Goal: Transaction & Acquisition: Obtain resource

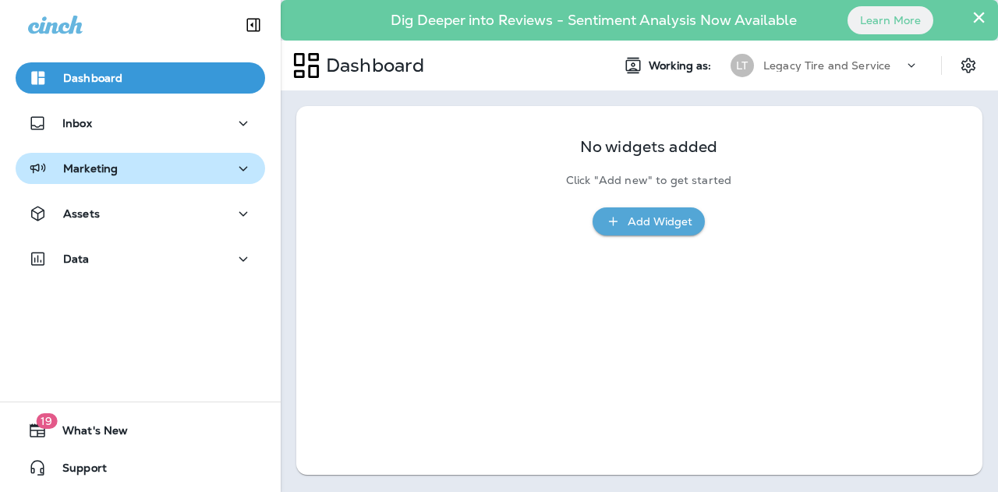
click at [212, 171] on div "Marketing" at bounding box center [140, 169] width 225 height 20
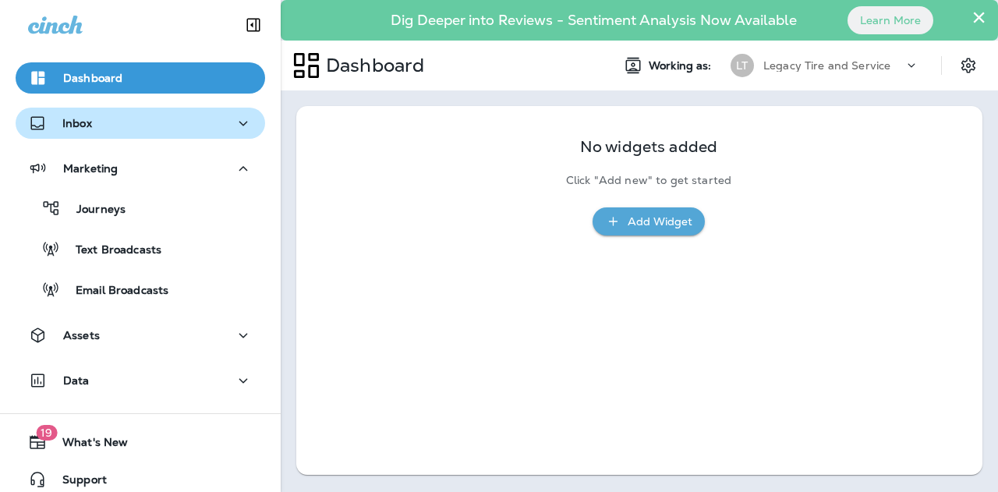
click at [169, 126] on div "Inbox" at bounding box center [140, 124] width 225 height 20
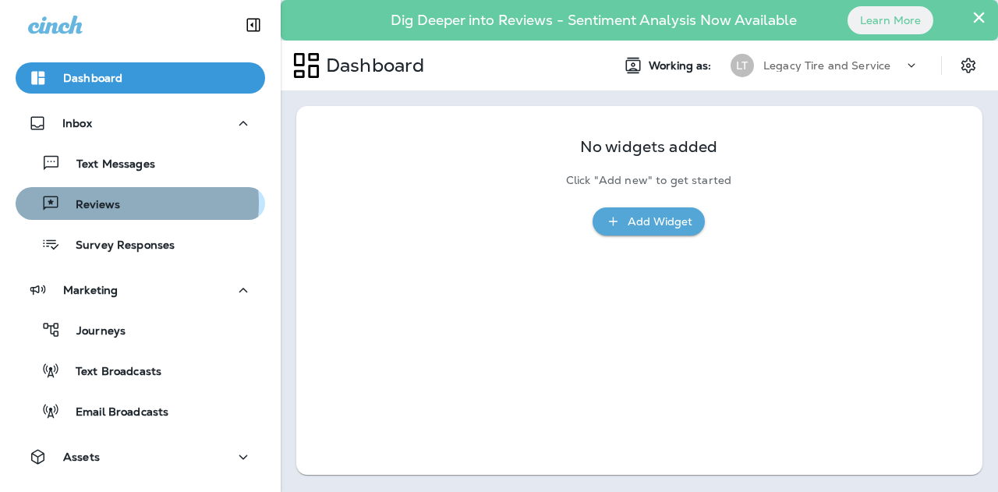
click at [121, 204] on div "Reviews" at bounding box center [140, 203] width 237 height 23
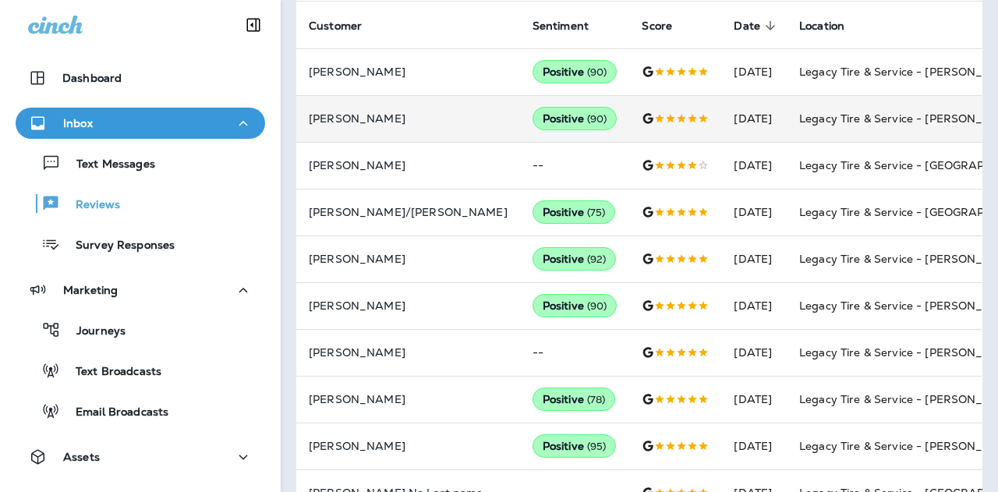
scroll to position [609, 0]
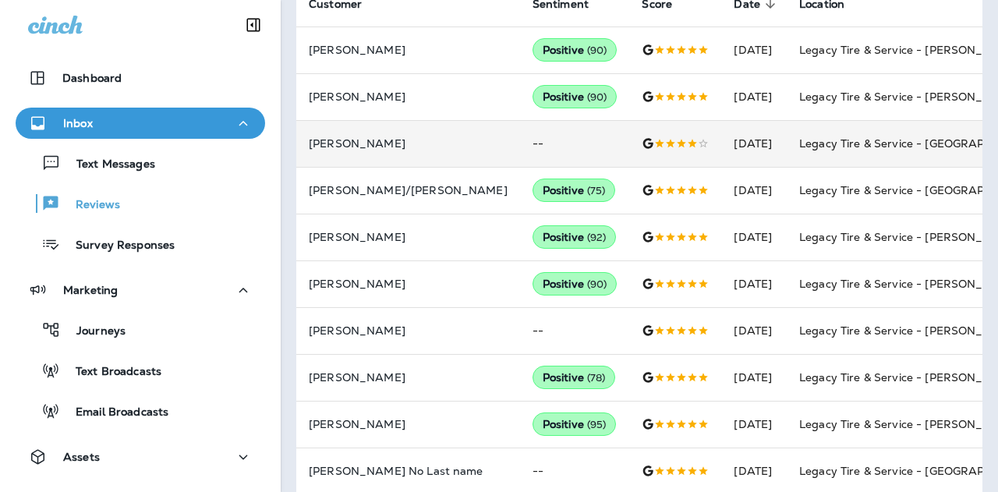
click at [787, 135] on td "Legacy Tire & Service - [GEOGRAPHIC_DATA] (formerly Chalkville Auto & Tire Serv…" at bounding box center [904, 143] width 234 height 47
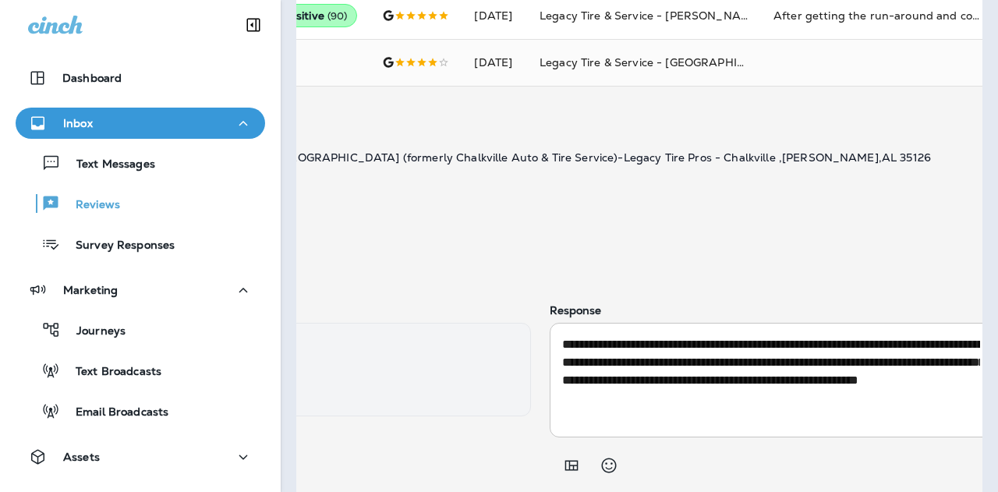
scroll to position [0, 264]
click at [996, 105] on icon "button" at bounding box center [1005, 114] width 19 height 19
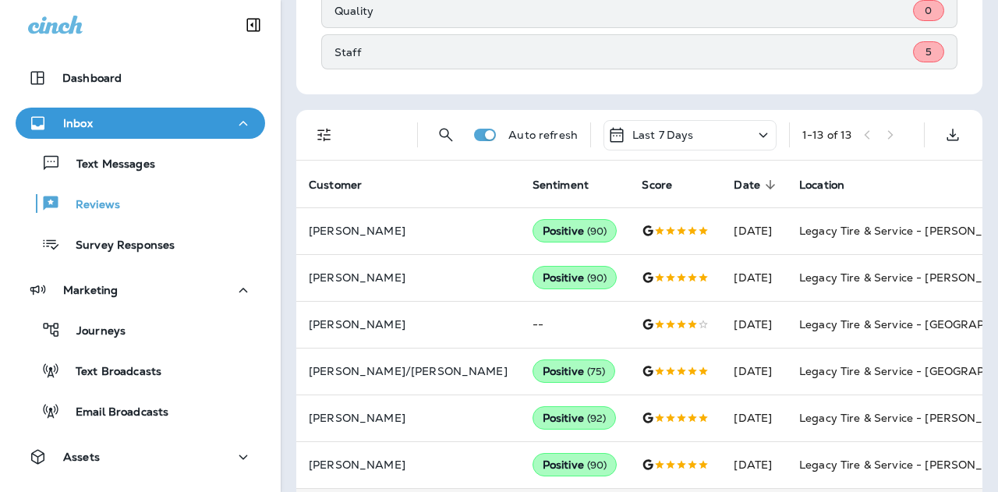
scroll to position [425, 0]
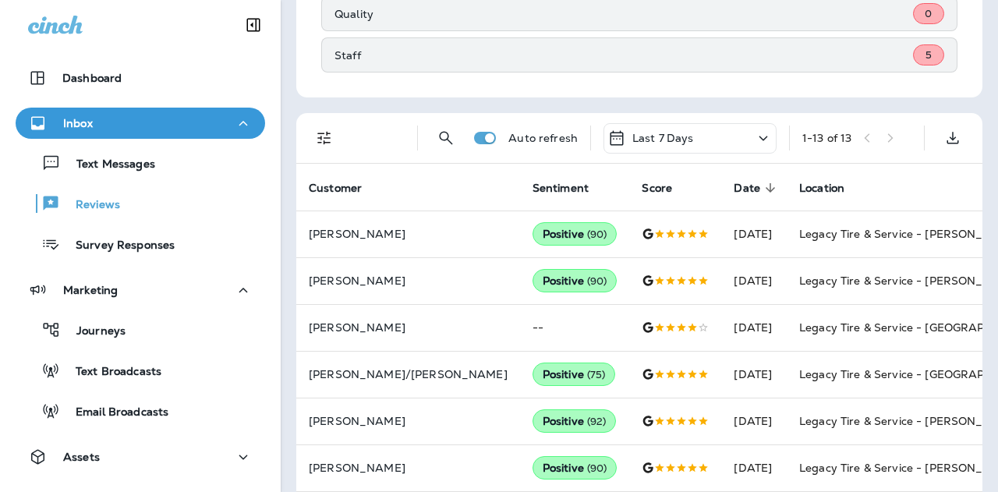
click at [697, 134] on div "Last 7 Days" at bounding box center [690, 138] width 173 height 30
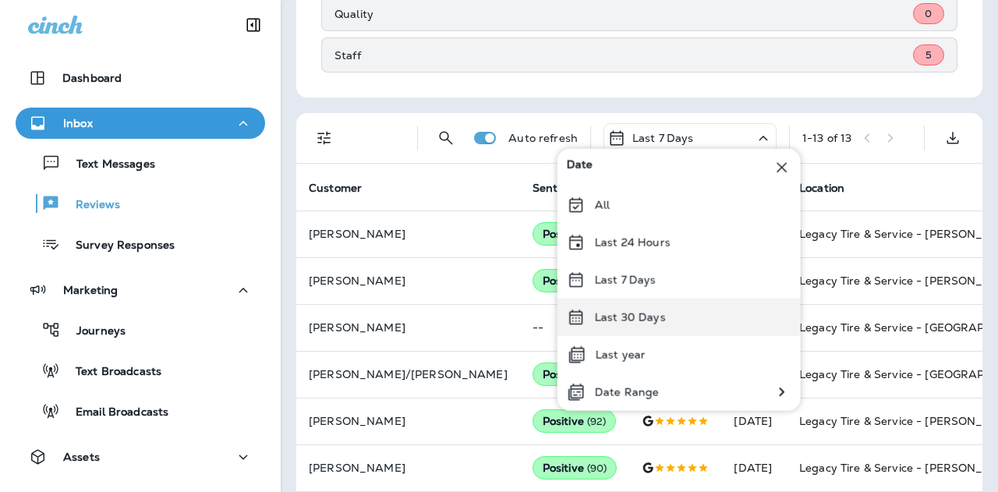
click at [615, 325] on div "Last 30 Days" at bounding box center [679, 317] width 243 height 37
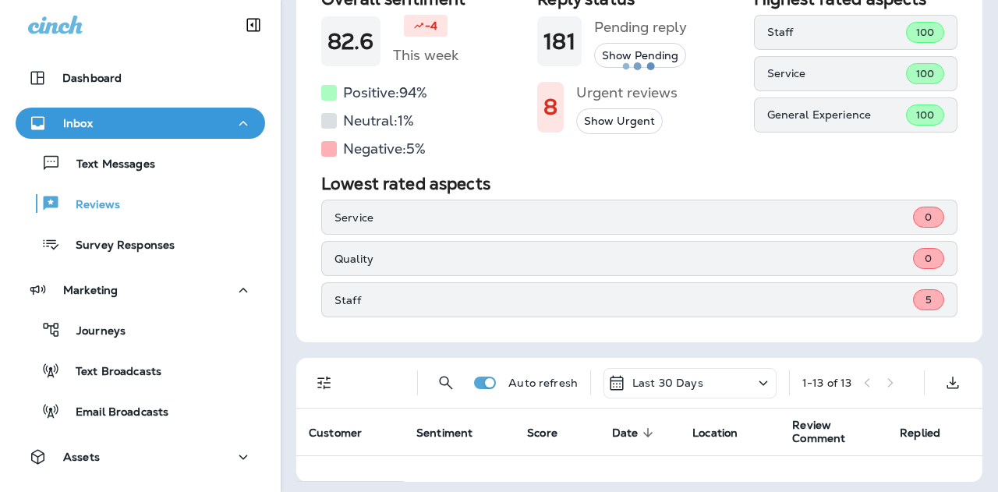
scroll to position [425, 0]
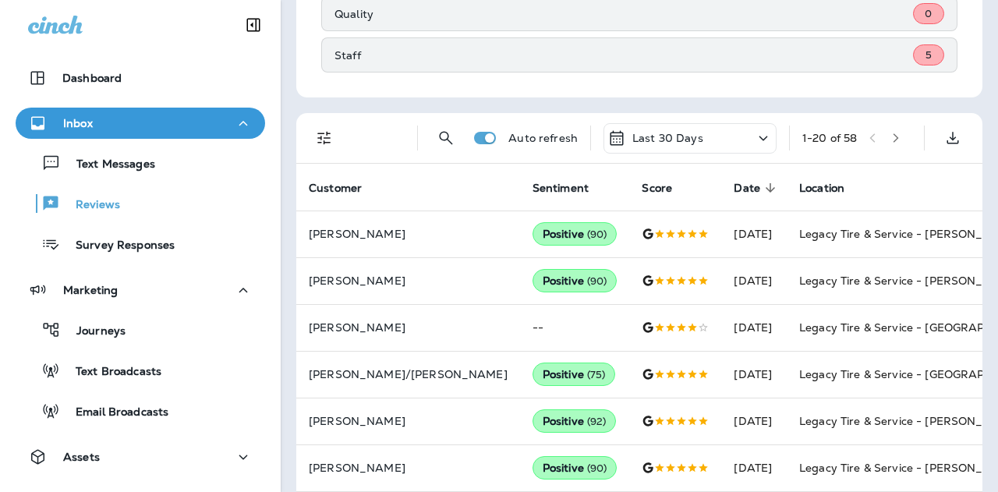
click at [733, 134] on div "Last 30 Days" at bounding box center [690, 138] width 173 height 30
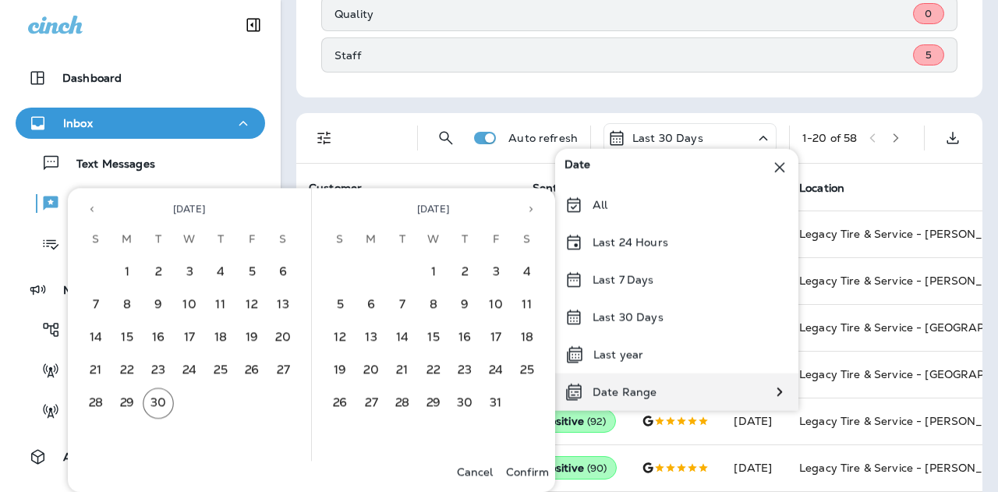
click at [615, 384] on div "Date Range" at bounding box center [610, 392] width 111 height 37
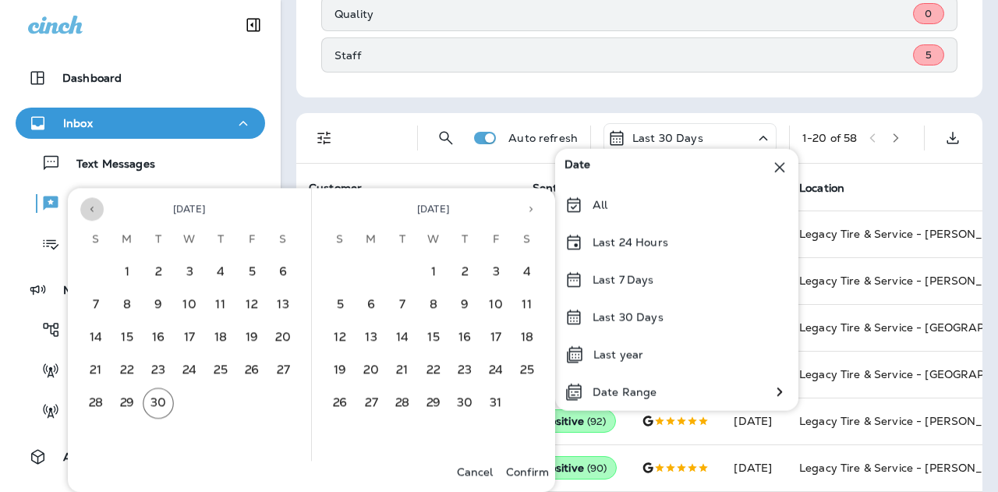
click at [87, 210] on icon "Previous month" at bounding box center [92, 209] width 11 height 11
click at [247, 271] on button "1" at bounding box center [251, 272] width 31 height 31
click at [400, 394] on button "30" at bounding box center [402, 403] width 31 height 31
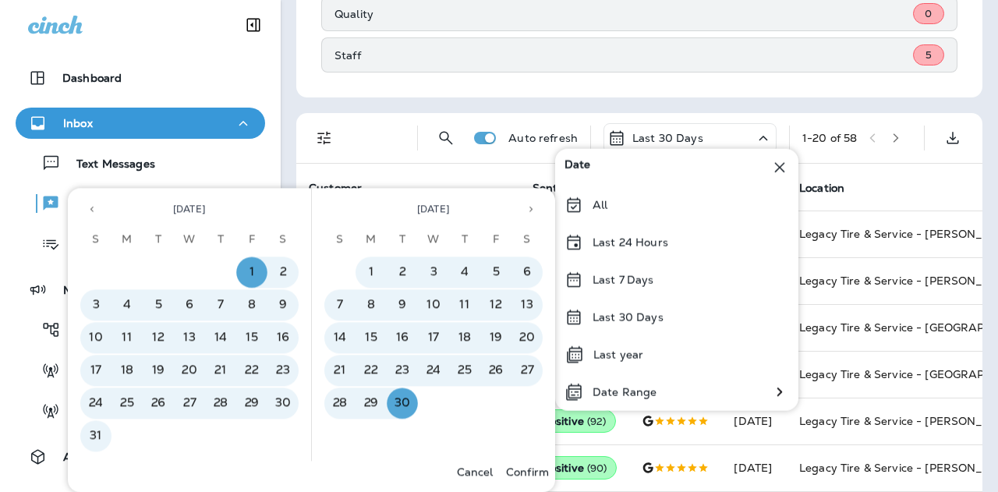
click at [536, 470] on p "Confirm" at bounding box center [527, 472] width 43 height 12
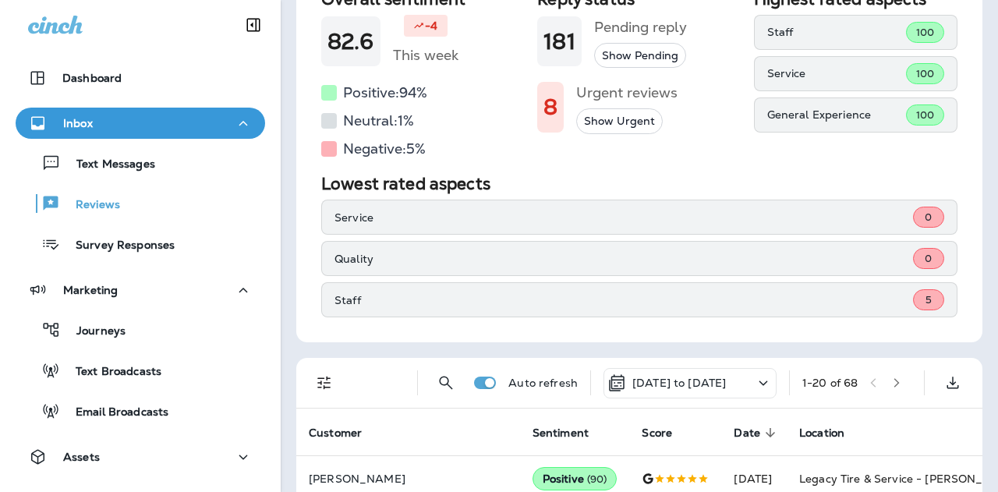
scroll to position [425, 0]
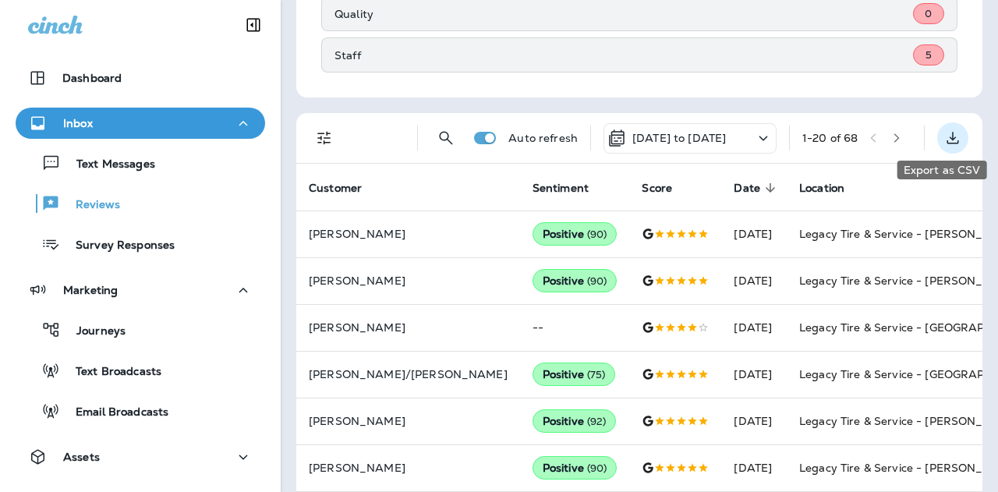
click at [944, 133] on icon "Export as CSV" at bounding box center [953, 138] width 19 height 19
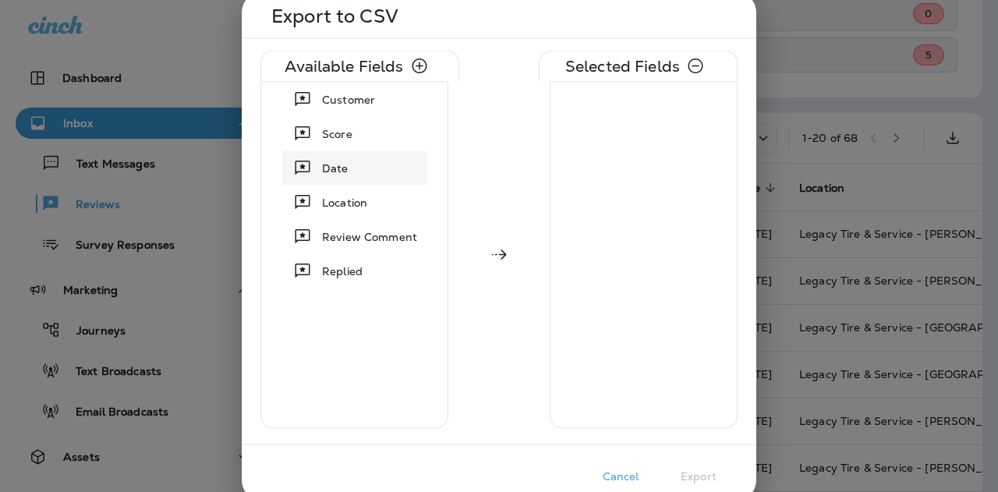
click at [330, 164] on span "Date" at bounding box center [335, 168] width 27 height 16
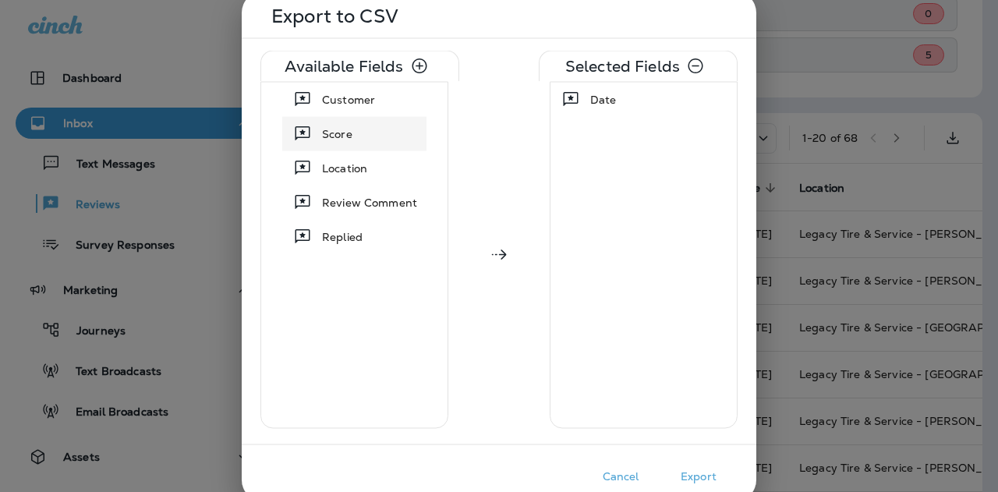
click at [329, 138] on span "Score" at bounding box center [337, 134] width 30 height 16
click at [705, 477] on button "Export" at bounding box center [699, 476] width 78 height 24
